Goal: Transaction & Acquisition: Purchase product/service

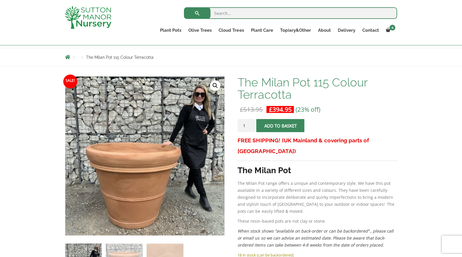
drag, startPoint x: 430, startPoint y: 85, endPoint x: 433, endPoint y: 66, distance: 18.8
click at [445, 59] on div "Products The Milan Pot 115 Colour Terracotta" at bounding box center [231, 57] width 462 height 18
click at [340, 103] on div "The Milan Pot 115 Colour Terracotta £ 513.95 Original price was: £513.95. £ 394…" at bounding box center [316, 180] width 159 height 208
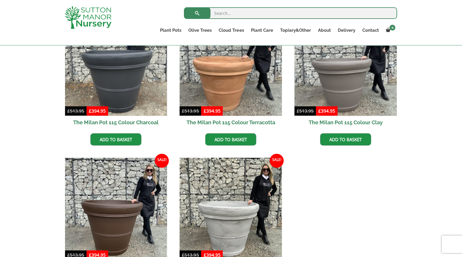
scroll to position [175, 0]
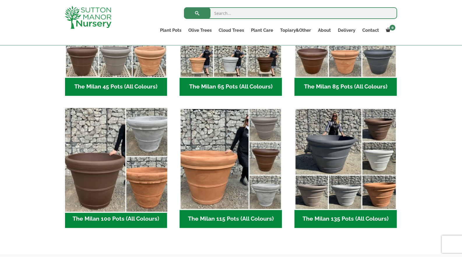
click at [132, 147] on img "Visit product category The Milan 100 Pots (All Colours)" at bounding box center [115, 158] width 107 height 107
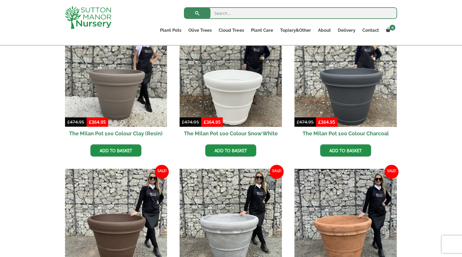
scroll to position [164, 0]
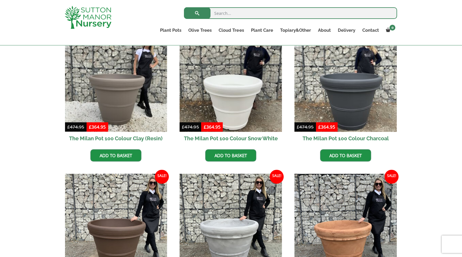
click at [425, 99] on div "The Milan Pots The Milan 85 Pots (All Colours) The Milan 100 Pots (All Colours)…" at bounding box center [231, 165] width 462 height 334
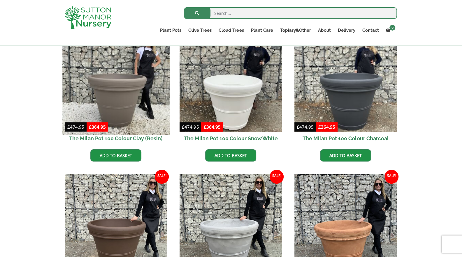
click at [136, 67] on img at bounding box center [115, 80] width 107 height 107
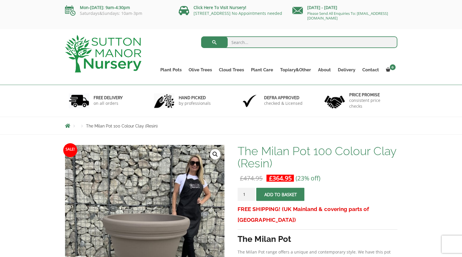
click at [429, 110] on div "FREE DELIVERY on all orders hand picked by professionals Defra approved checked…" at bounding box center [231, 101] width 462 height 32
drag, startPoint x: 414, startPoint y: 126, endPoint x: 422, endPoint y: 105, distance: 22.8
click at [422, 105] on div "FREE DELIVERY on all orders hand picked by professionals Defra approved checked…" at bounding box center [231, 101] width 462 height 32
drag, startPoint x: 436, startPoint y: 73, endPoint x: 431, endPoint y: 51, distance: 22.0
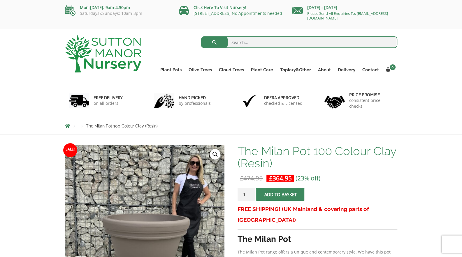
click at [431, 51] on div "Search for: Plant Pots Resin Bonded Pots The Amalfi Pots The Milan Pots The Cap…" at bounding box center [231, 57] width 462 height 56
drag, startPoint x: 438, startPoint y: 77, endPoint x: 445, endPoint y: 60, distance: 18.4
click at [445, 60] on div "Search for: Plant Pots Resin Bonded Pots The Amalfi Pots The Milan Pots The Cap…" at bounding box center [231, 57] width 462 height 56
